Goal: Transaction & Acquisition: Purchase product/service

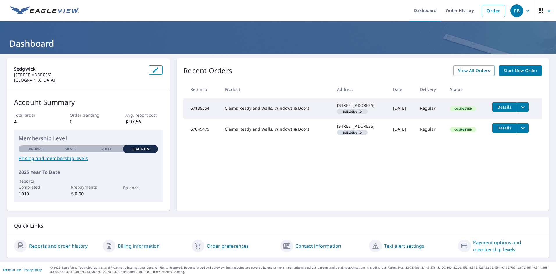
click at [518, 71] on span "Start New Order" at bounding box center [520, 70] width 34 height 7
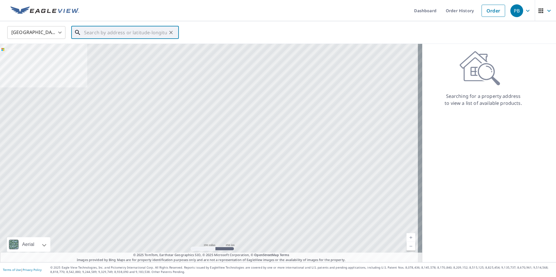
click at [92, 33] on input "text" at bounding box center [125, 32] width 83 height 16
paste input "[GEOGRAPHIC_DATA][PERSON_NAME], [US_STATE], 27"
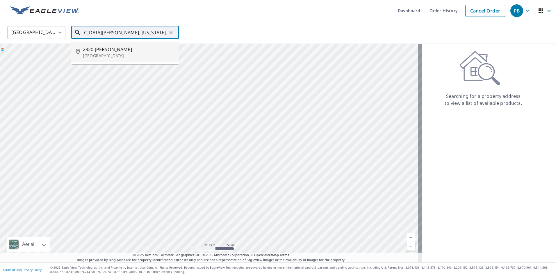
type input "[GEOGRAPHIC_DATA][PERSON_NAME], [US_STATE], 27"
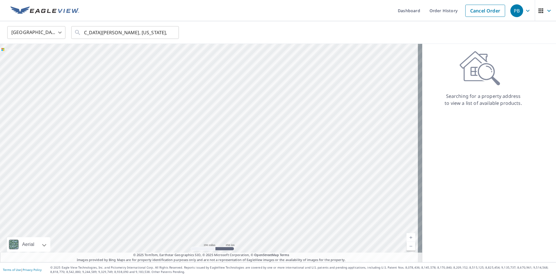
click at [221, 27] on div "[GEOGRAPHIC_DATA] [GEOGRAPHIC_DATA] ​ [STREET_ADDRESS][PERSON_NAME][US_STATE] ​" at bounding box center [276, 33] width 546 height 14
click at [175, 34] on div "[GEOGRAPHIC_DATA][PERSON_NAME], [US_STATE], 27 ​" at bounding box center [125, 32] width 108 height 13
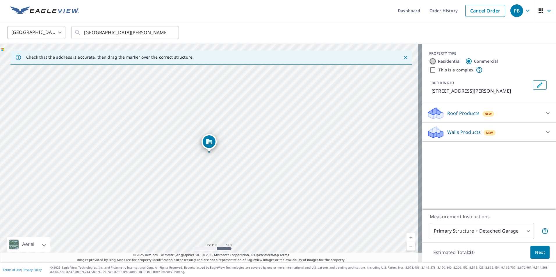
click at [429, 62] on input "Residential" at bounding box center [432, 61] width 7 height 7
radio input "true"
click at [456, 116] on p "Roof Products" at bounding box center [463, 113] width 32 height 7
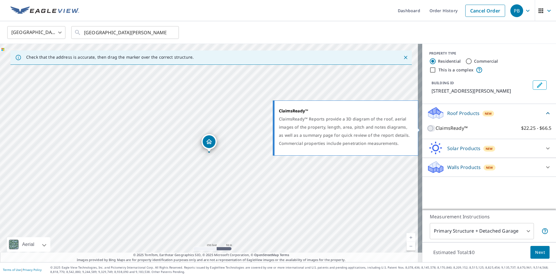
click at [427, 128] on input "ClaimsReady™ $22.25 - $66.5" at bounding box center [431, 128] width 9 height 7
checkbox input "true"
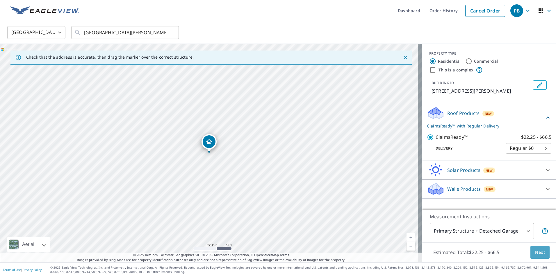
click at [538, 251] on span "Next" at bounding box center [540, 252] width 10 height 7
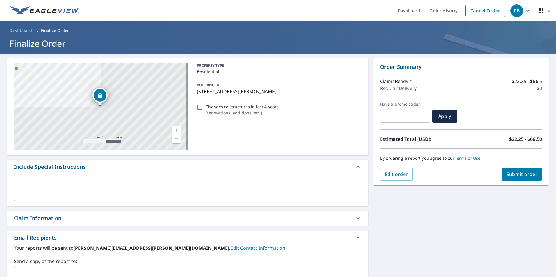
click at [509, 174] on span "Submit order" at bounding box center [521, 174] width 31 height 6
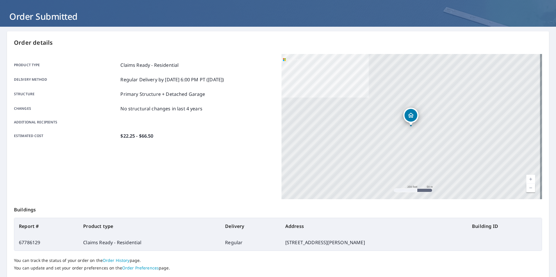
scroll to position [65, 0]
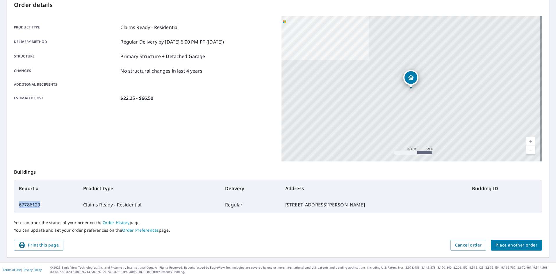
drag, startPoint x: 19, startPoint y: 205, endPoint x: 40, endPoint y: 205, distance: 20.3
click at [40, 205] on td "67786129" at bounding box center [46, 205] width 64 height 16
drag, startPoint x: 40, startPoint y: 205, endPoint x: 37, endPoint y: 204, distance: 3.0
copy td "67786129"
